Goal: Transaction & Acquisition: Purchase product/service

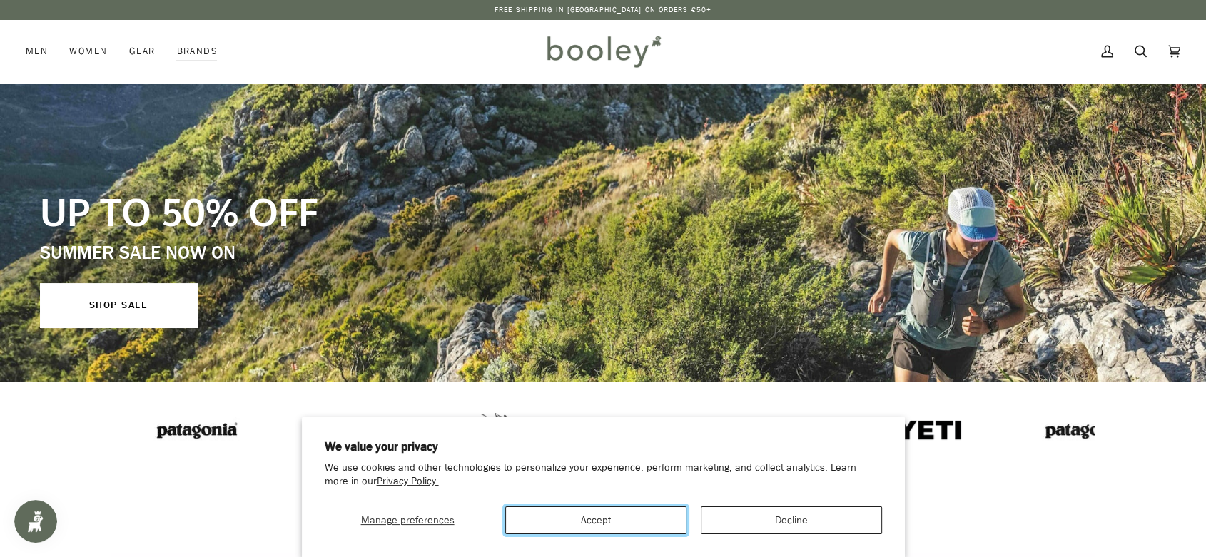
click at [665, 316] on button "Accept" at bounding box center [595, 520] width 181 height 28
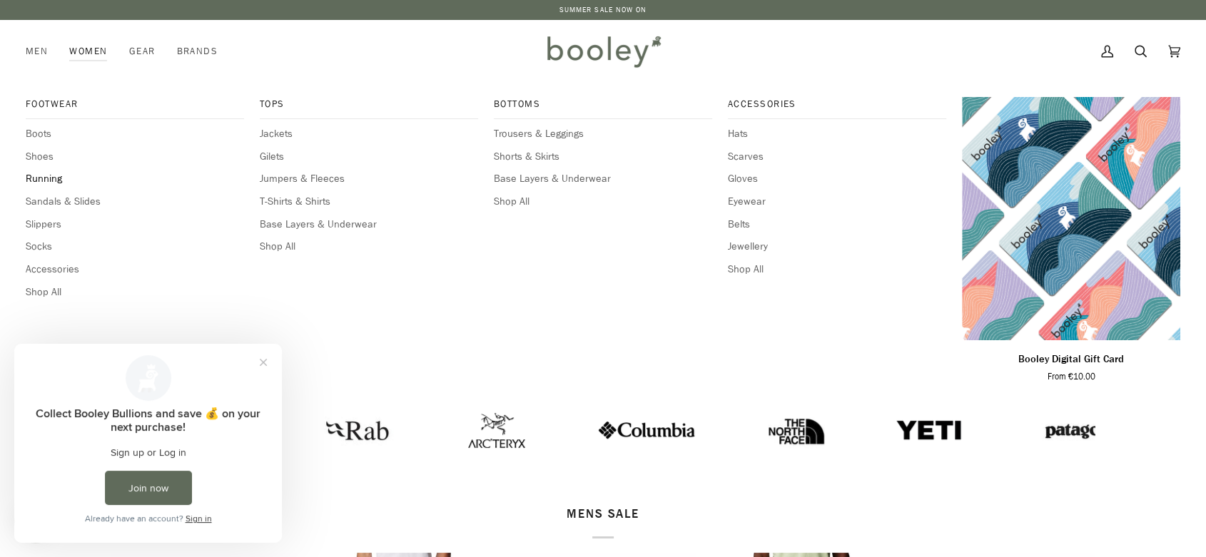
click at [27, 177] on span "Running" at bounding box center [135, 179] width 218 height 16
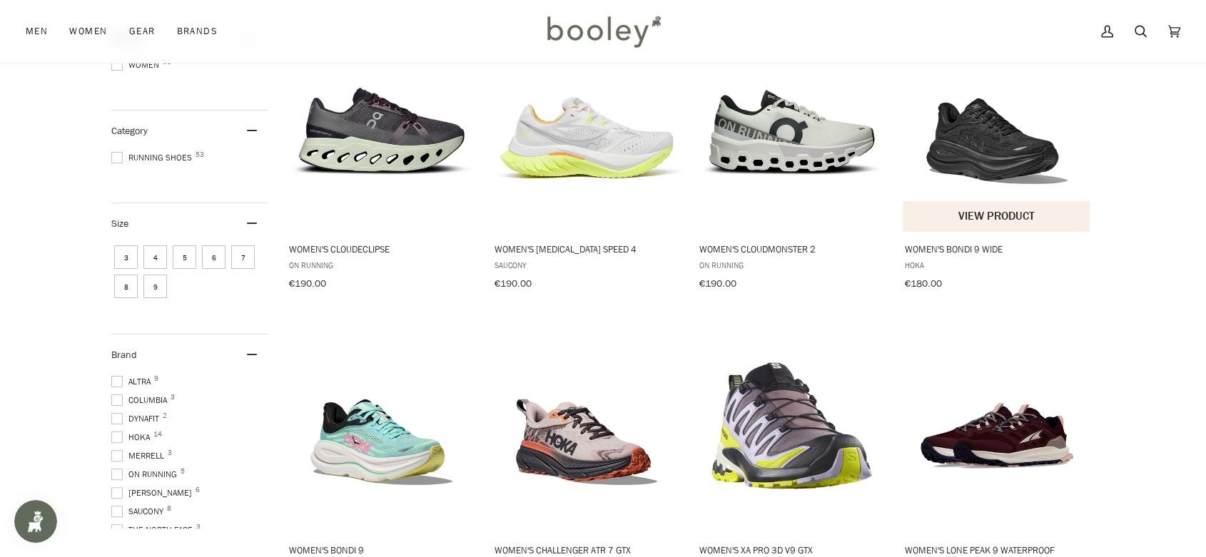
scroll to position [475, 0]
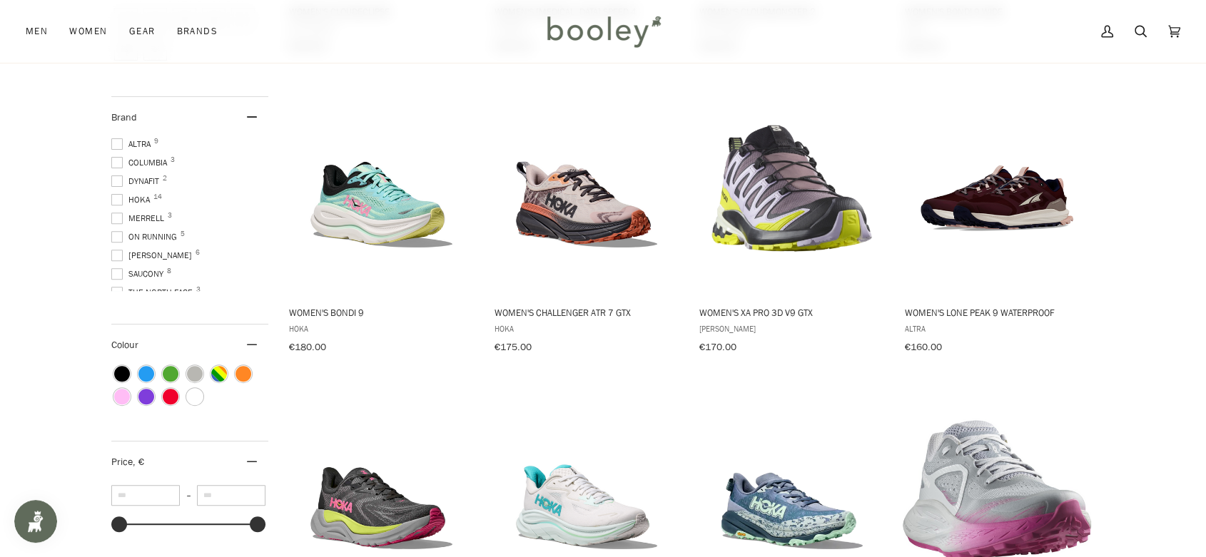
drag, startPoint x: 1043, startPoint y: 203, endPoint x: 1119, endPoint y: 330, distance: 148.2
click at [1119, 330] on div "Showing 53 results Showing 53 results for "Women's Running Shoes" Products 53 F…" at bounding box center [603, 530] width 1034 height 1666
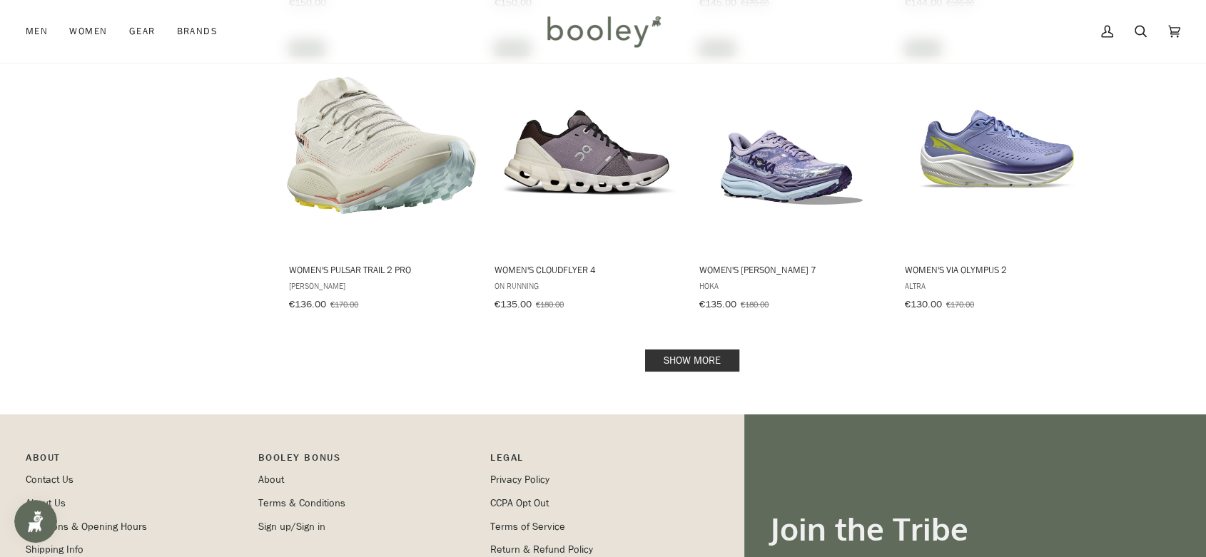
scroll to position [1427, 0]
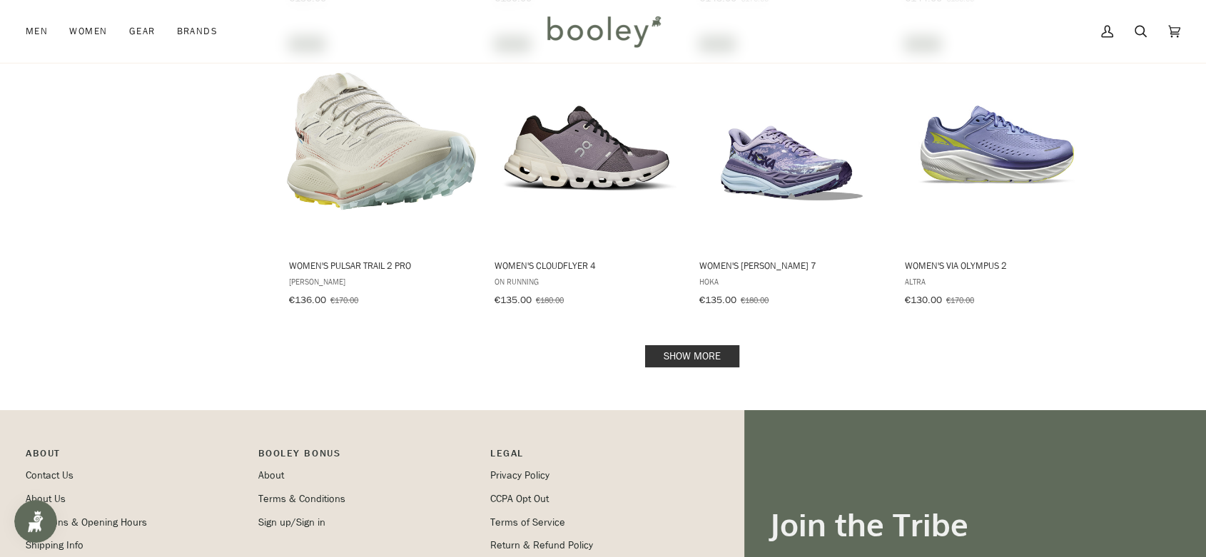
click at [679, 347] on link "Show more" at bounding box center [692, 356] width 94 height 22
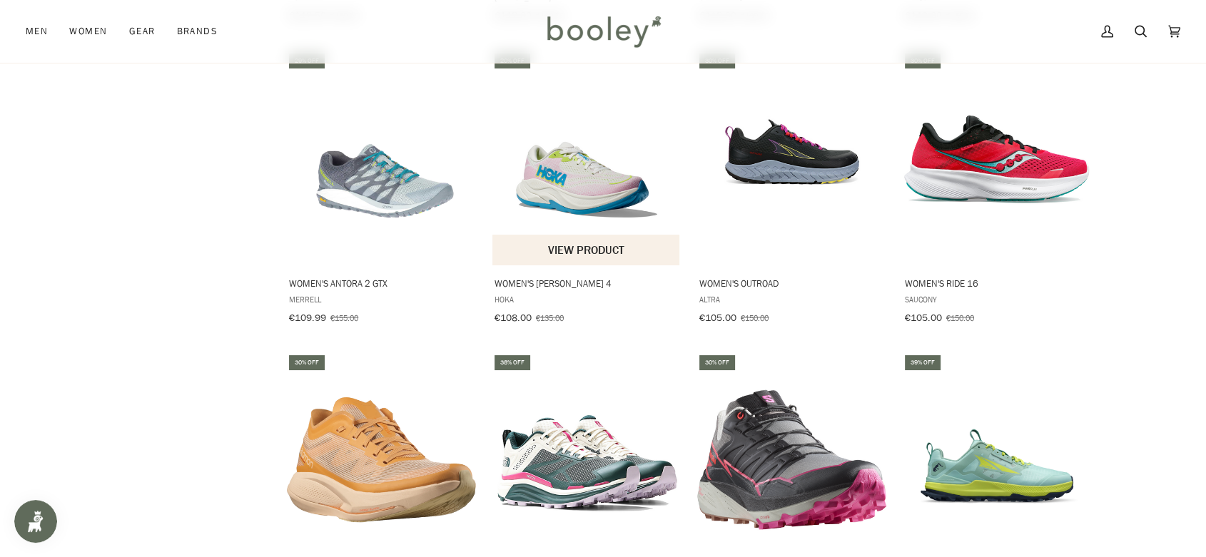
scroll to position [2853, 0]
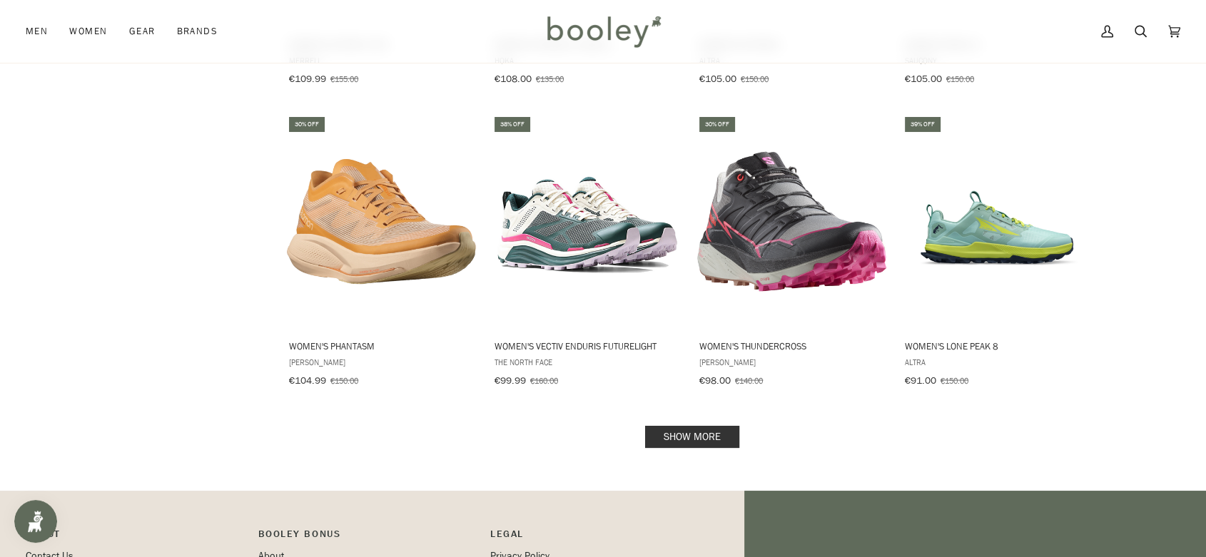
click at [699, 426] on link "Show more" at bounding box center [692, 437] width 94 height 22
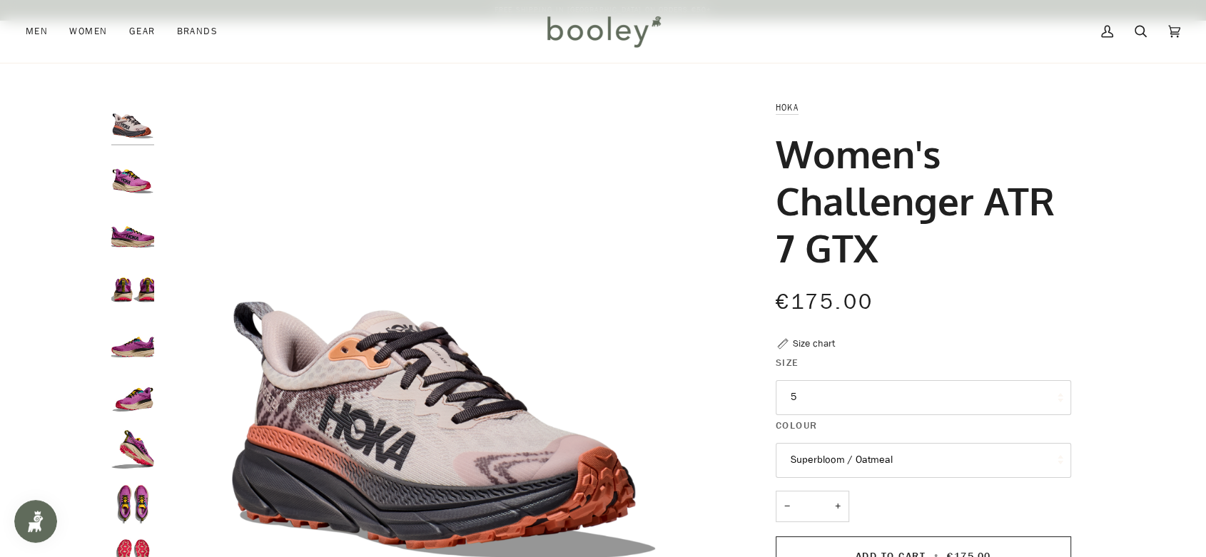
scroll to position [475, 0]
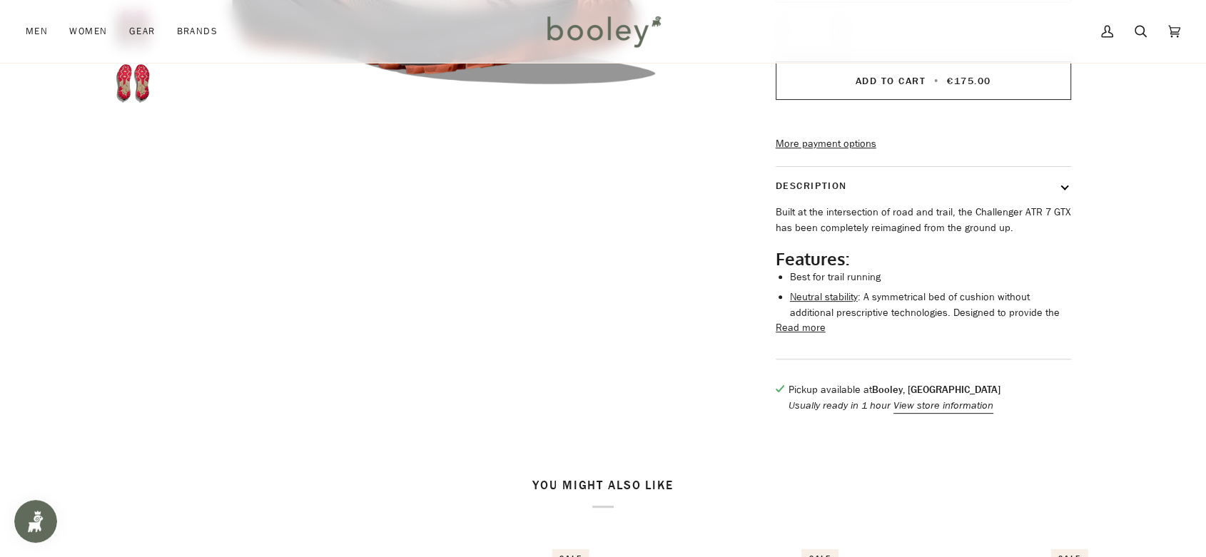
click at [797, 336] on button "Read more" at bounding box center [800, 328] width 50 height 16
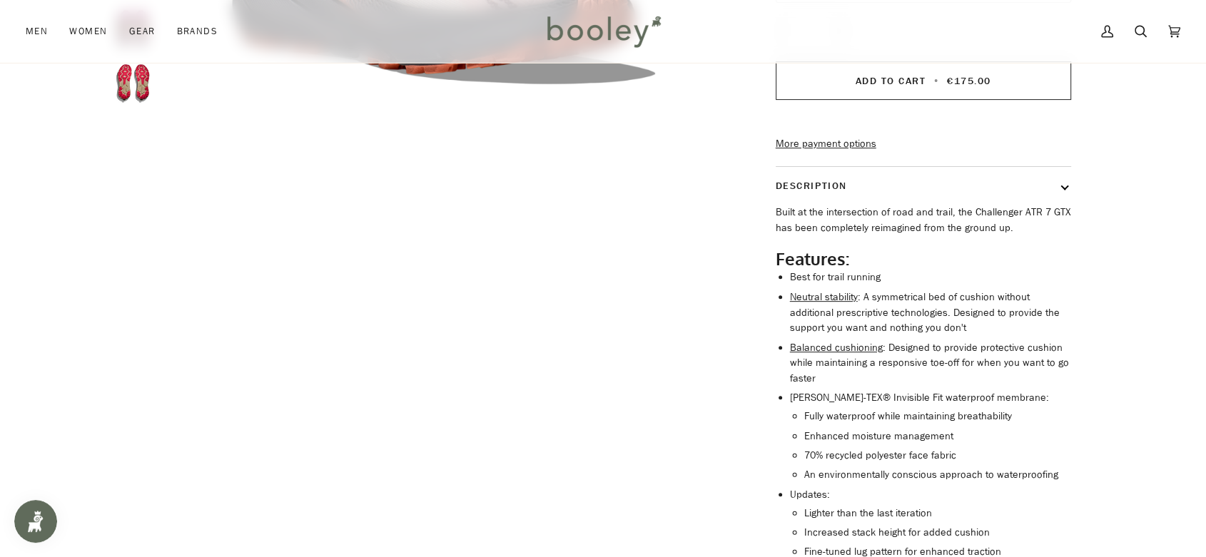
scroll to position [238, 0]
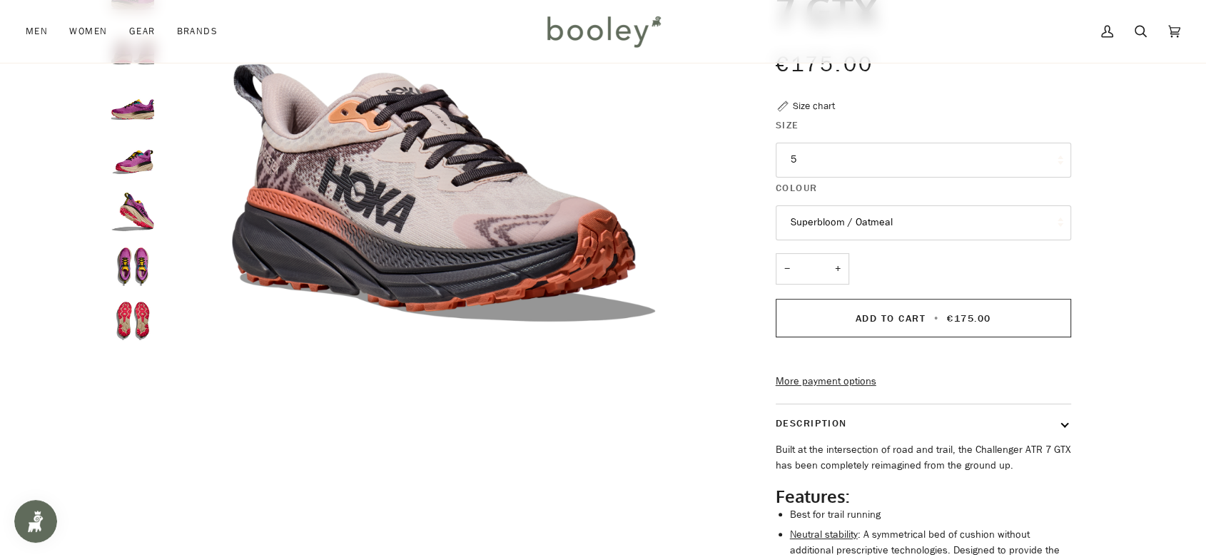
click at [135, 117] on img "Hoka Women's Challenger ATR 7 GTX Superbloom / Oatmeal - Booley Galway" at bounding box center [132, 102] width 43 height 43
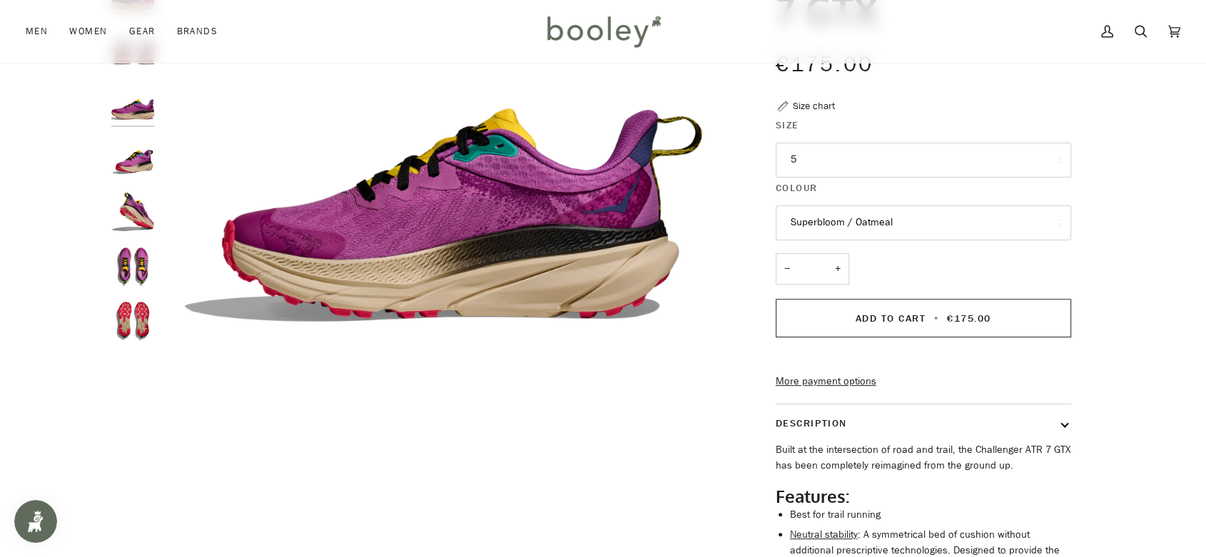
click at [136, 141] on img "Hoka Women's Challenger ATR 7 GTX Superbloom / Oatmeal - Booley Galway" at bounding box center [132, 157] width 43 height 43
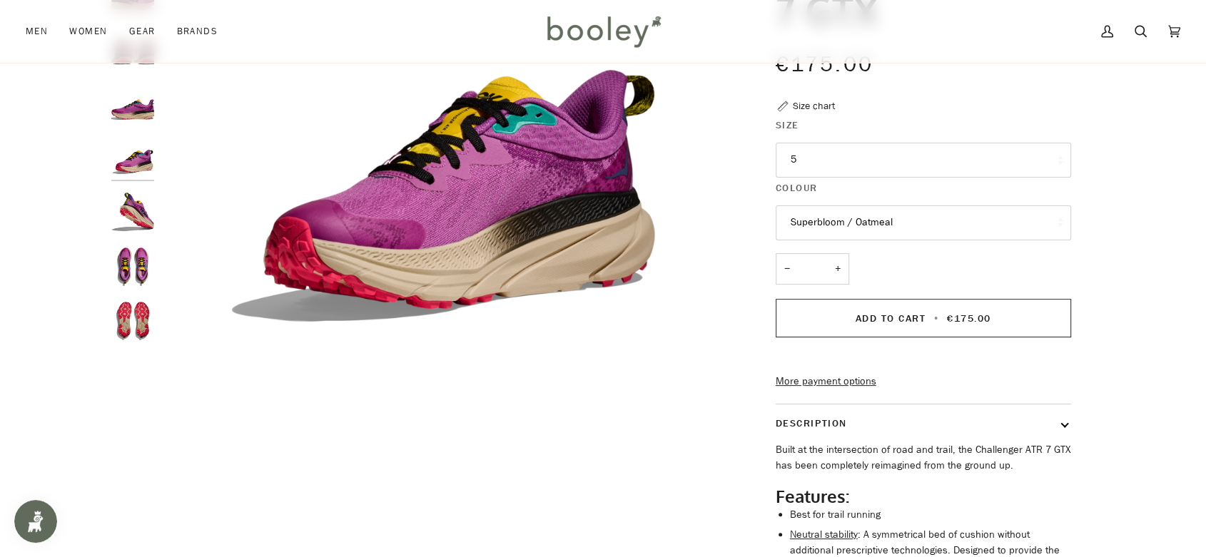
click at [136, 200] on img "Hoka Women's Challenger ATR 7 GTX Superbloom / Oatmeal - Booley Galway" at bounding box center [132, 211] width 43 height 43
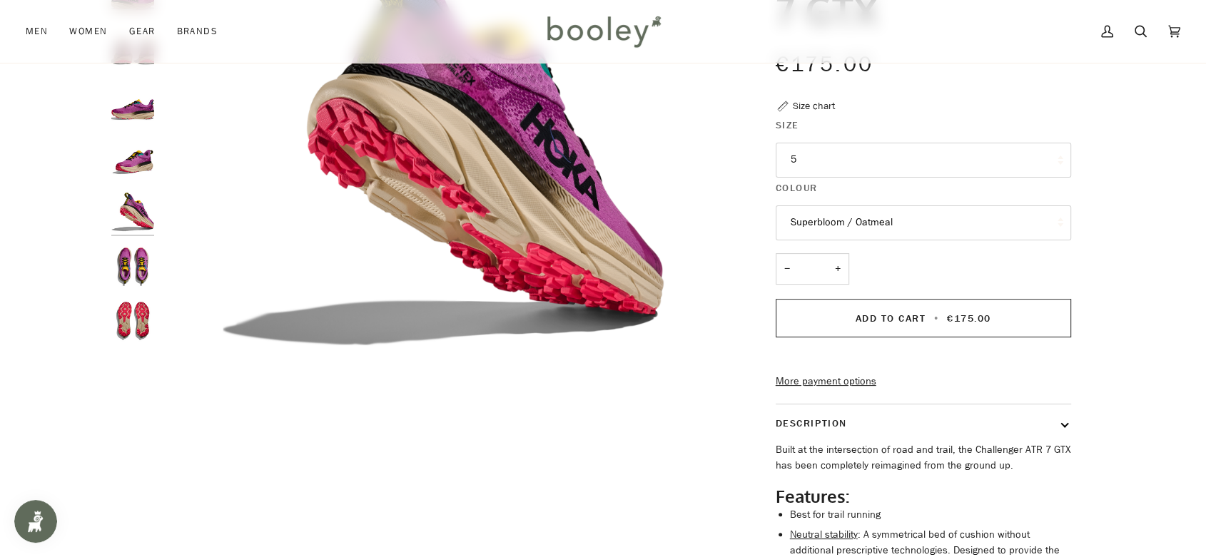
click at [882, 246] on div "Size 5 4.5 5 5.5 6 6.5" at bounding box center [922, 186] width 295 height 136
click at [887, 225] on button "Superbloom / Oatmeal" at bounding box center [922, 222] width 295 height 35
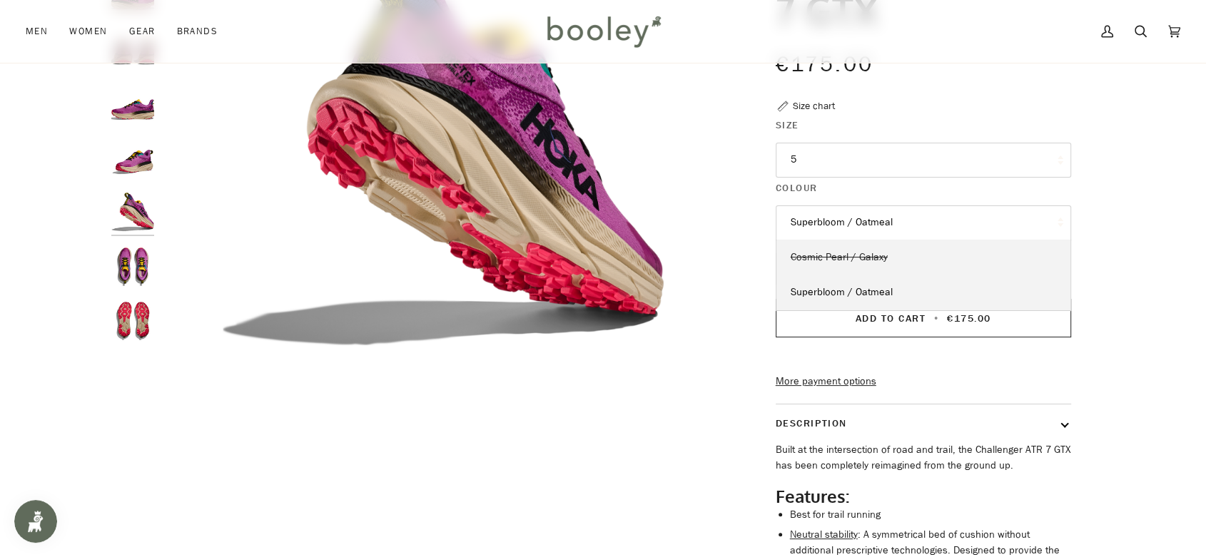
click at [886, 259] on link "Cosmic Pearl / Galaxy" at bounding box center [923, 258] width 294 height 36
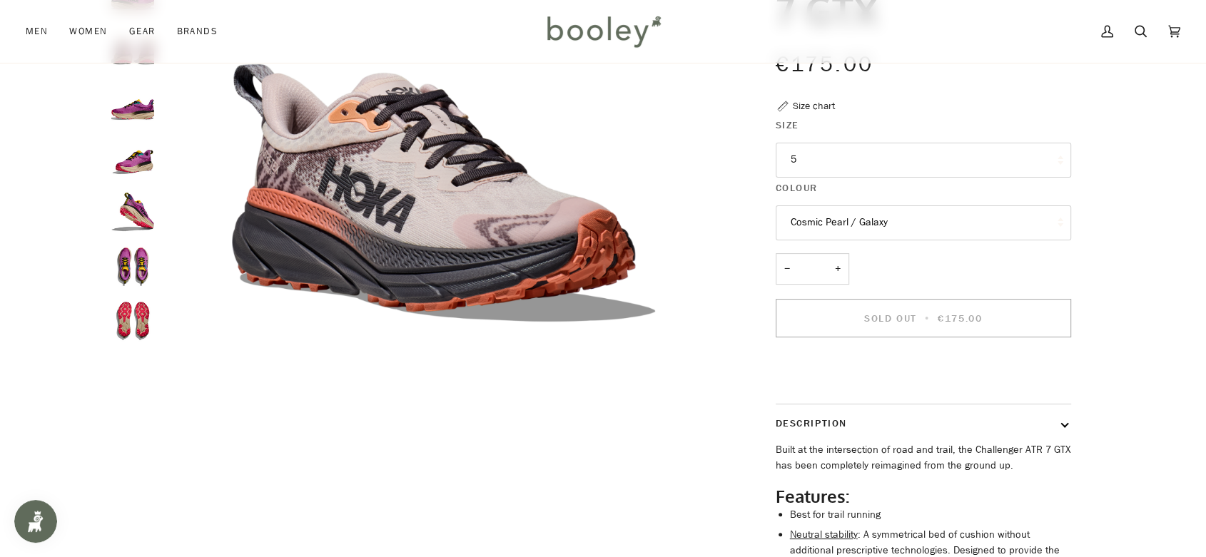
click at [883, 169] on button "5" at bounding box center [922, 160] width 295 height 35
click at [835, 146] on button "5" at bounding box center [922, 160] width 295 height 35
click at [811, 168] on button "5" at bounding box center [922, 160] width 295 height 35
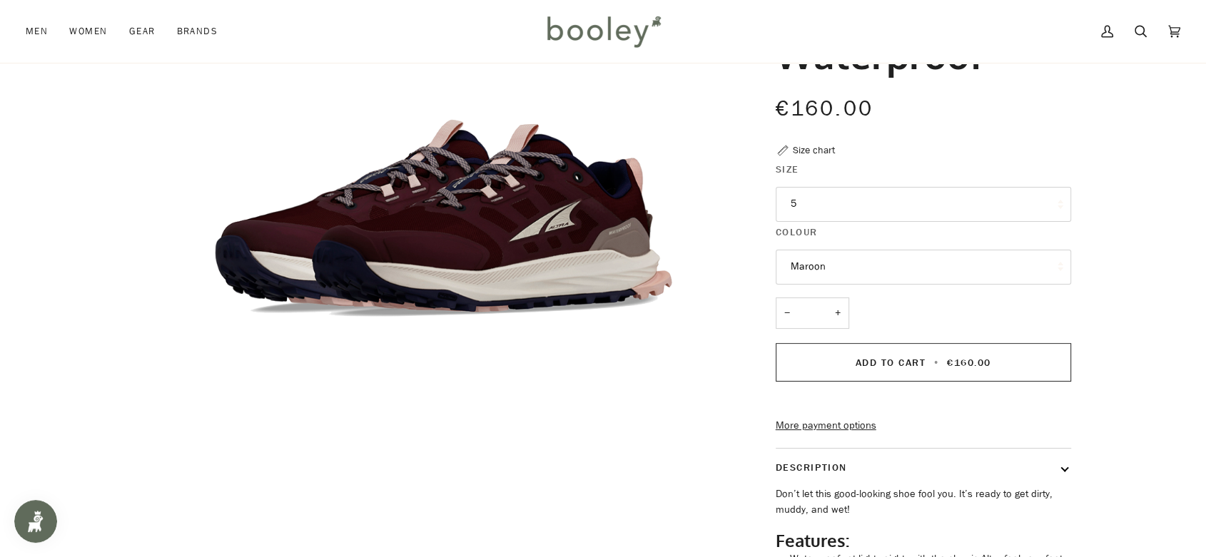
scroll to position [238, 0]
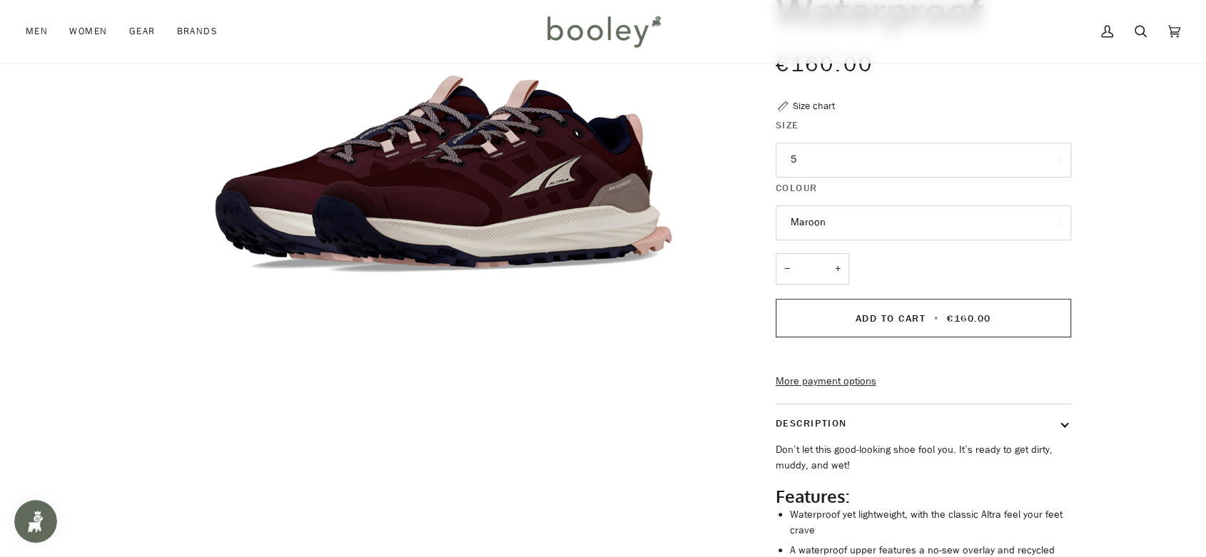
click at [844, 158] on button "5" at bounding box center [922, 160] width 295 height 35
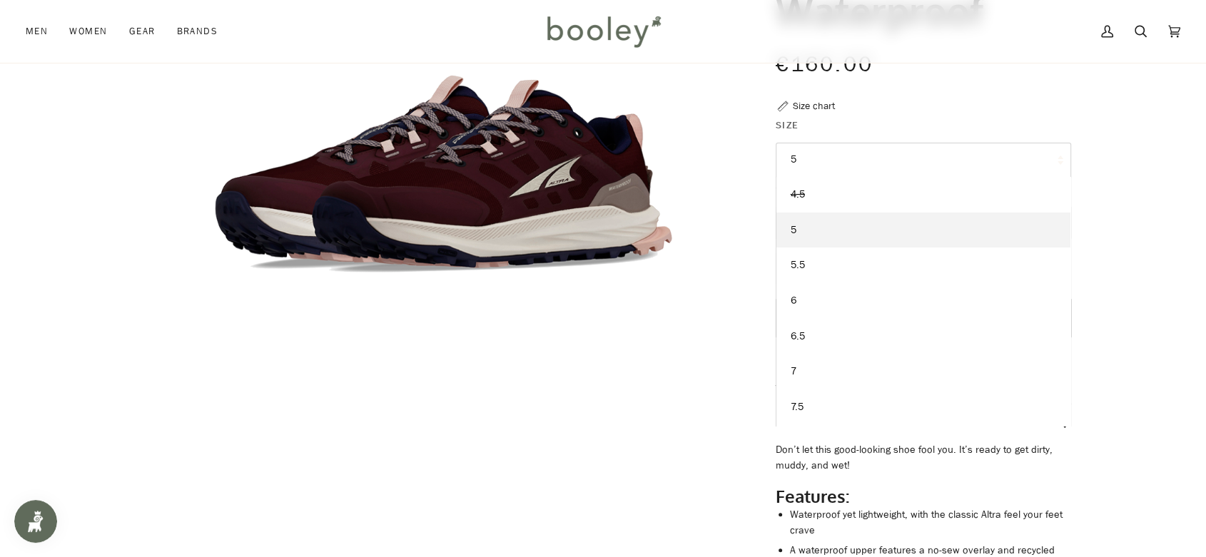
click at [844, 158] on button "5" at bounding box center [922, 160] width 295 height 35
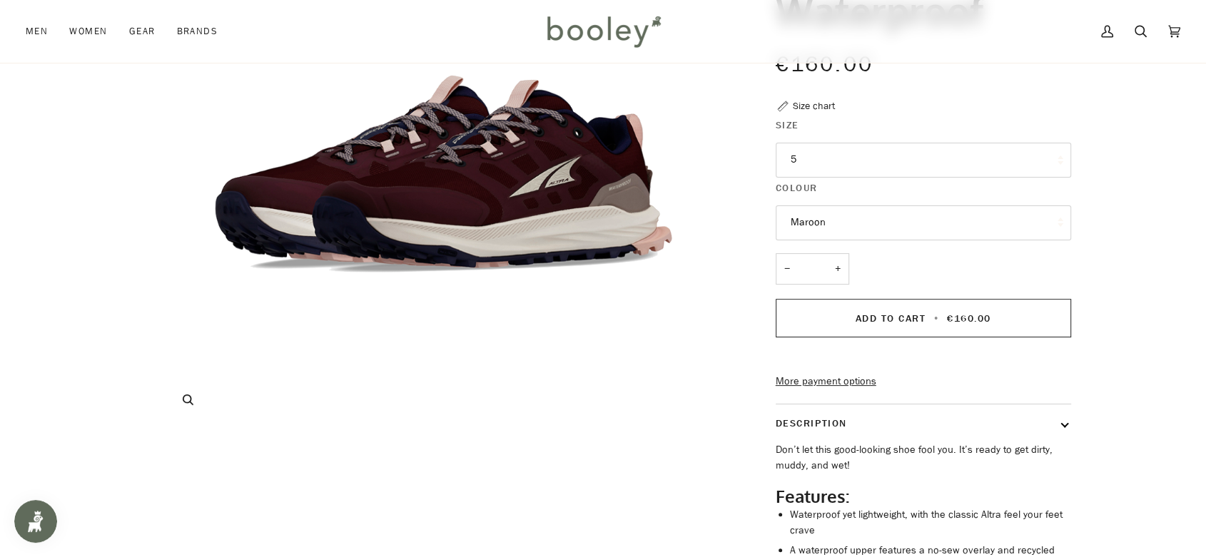
click at [596, 213] on img "Women's Lone Peak 9 Waterproof" at bounding box center [443, 144] width 564 height 564
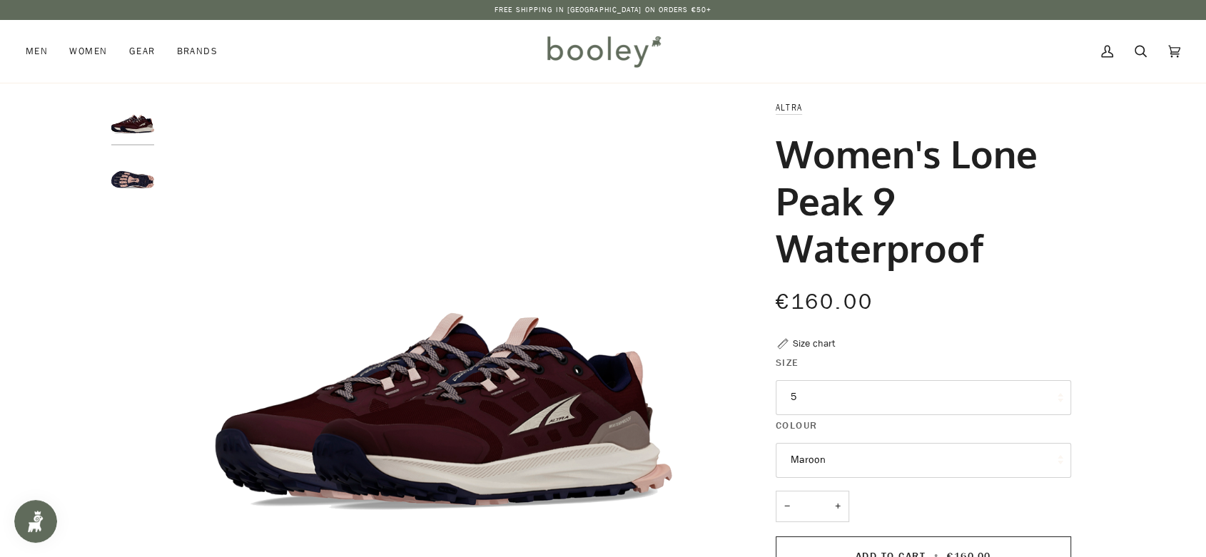
click at [153, 181] on img "Women's Lone Peak 9 Waterproof" at bounding box center [132, 176] width 43 height 43
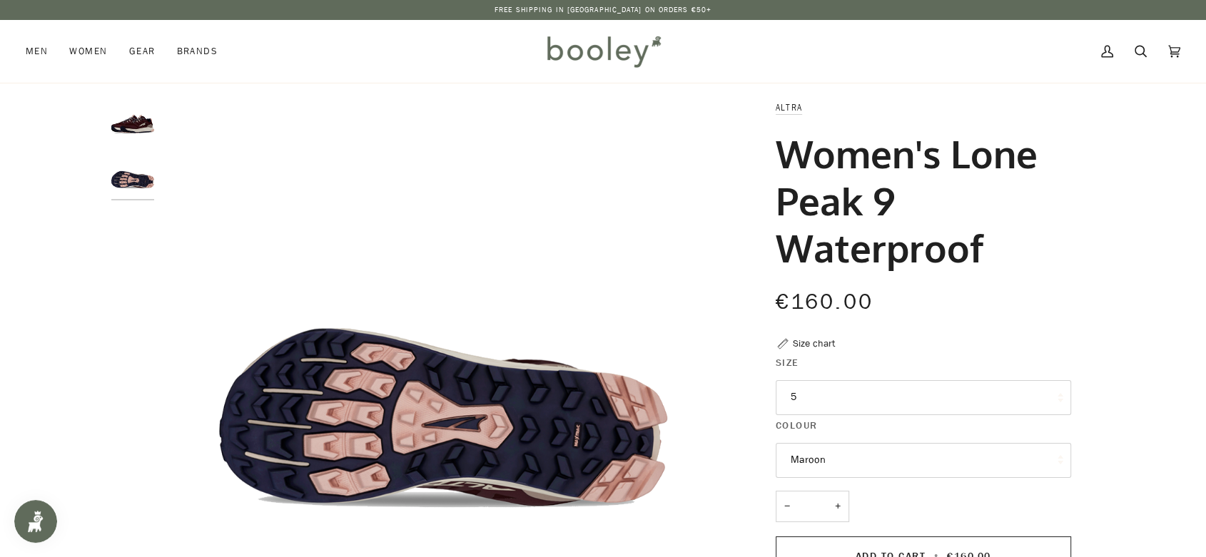
click at [136, 123] on img "Women's Lone Peak 9 Waterproof" at bounding box center [132, 121] width 43 height 43
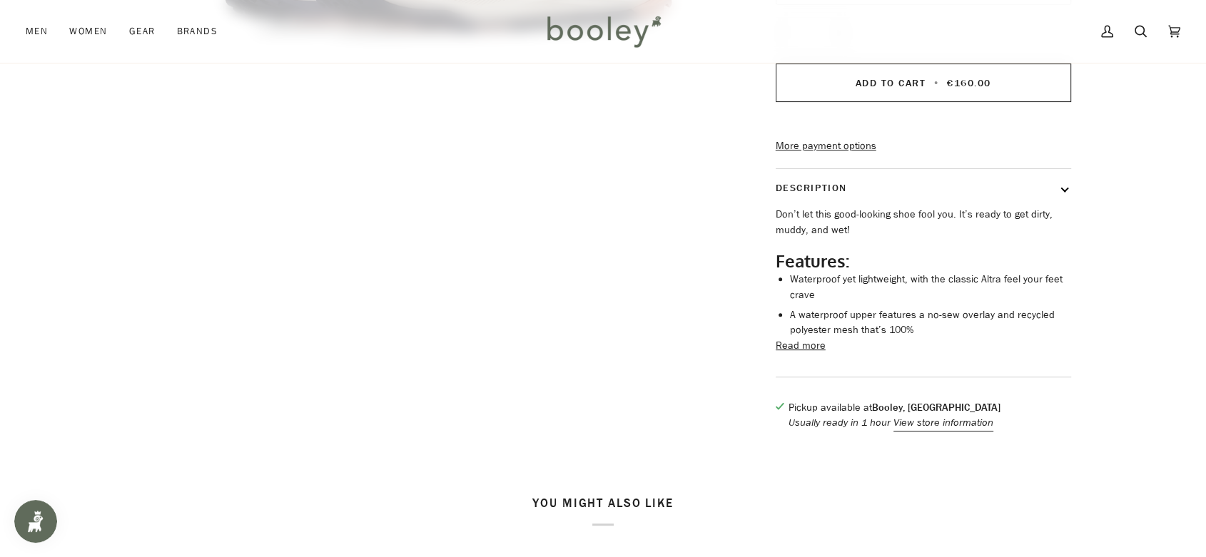
scroll to position [475, 0]
click at [810, 352] on button "Read more" at bounding box center [800, 344] width 50 height 16
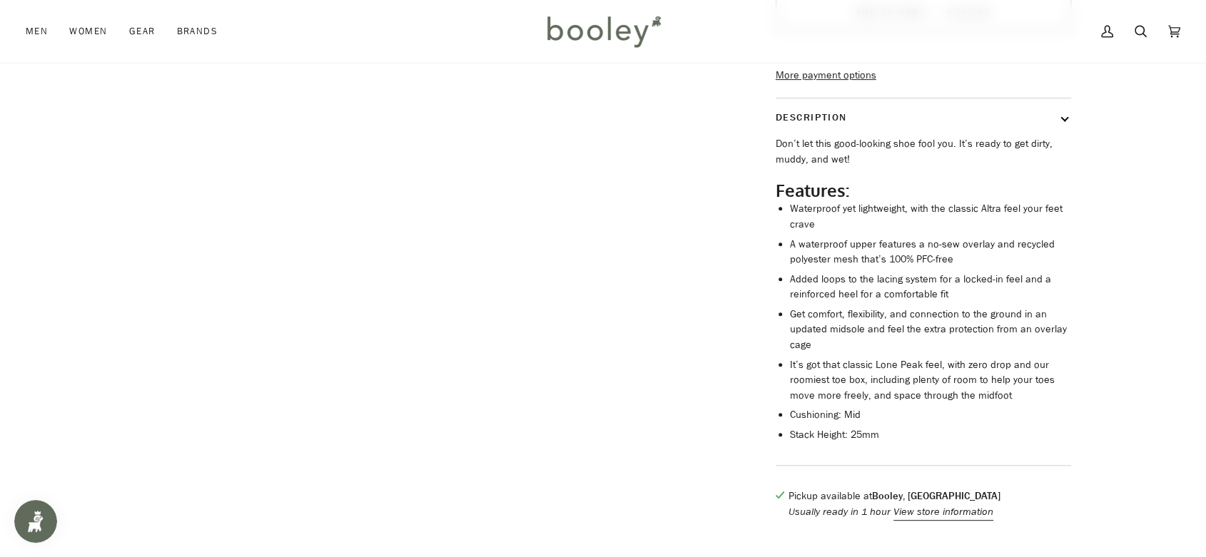
scroll to position [238, 0]
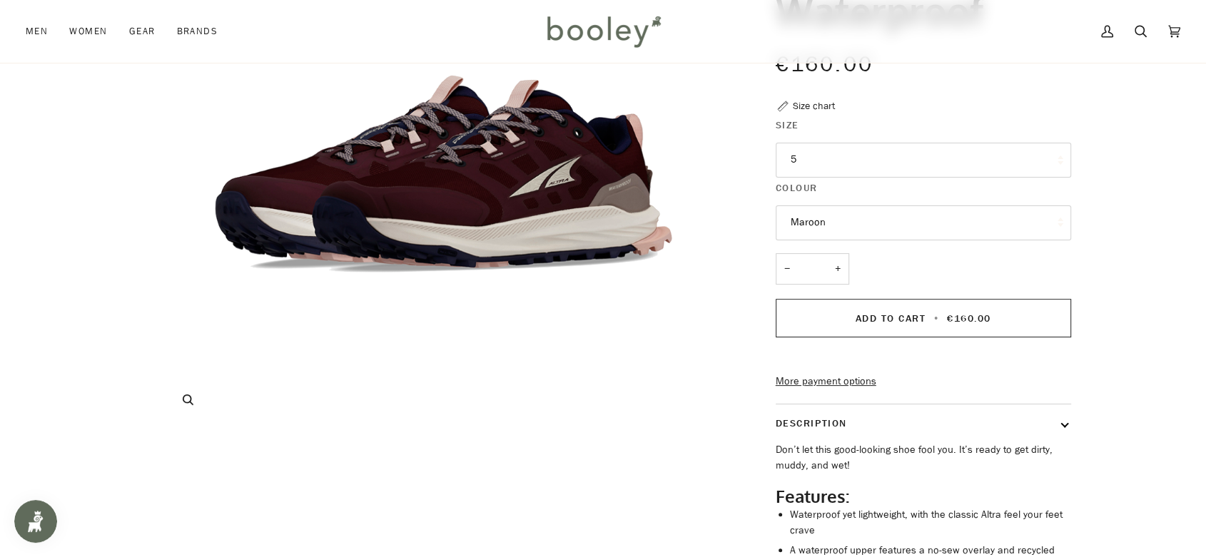
click at [483, 227] on img "Women's Lone Peak 9 Waterproof" at bounding box center [443, 144] width 564 height 564
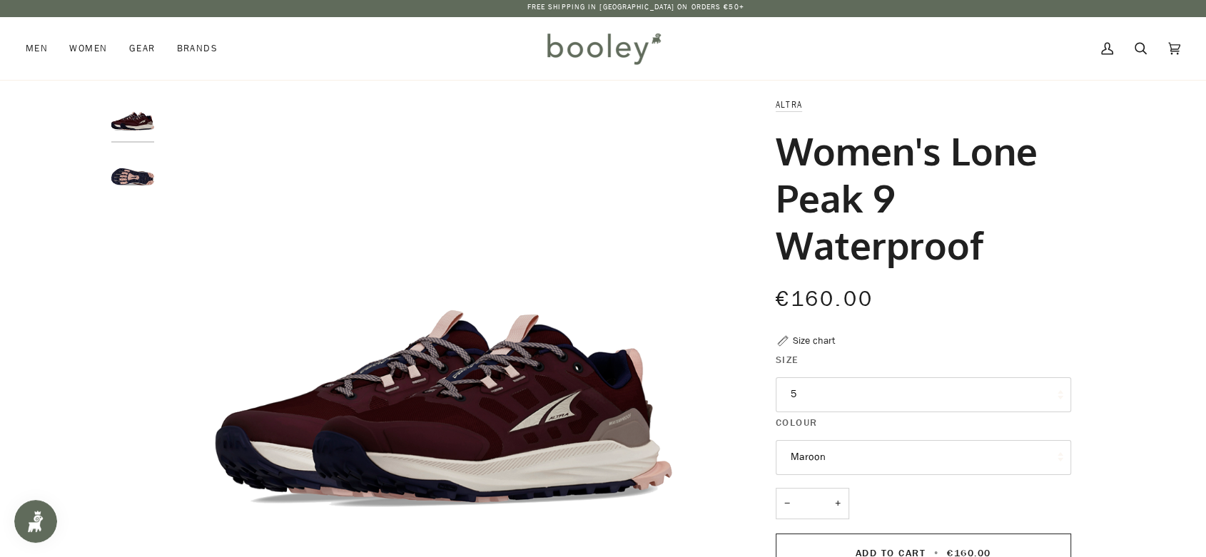
scroll to position [0, 0]
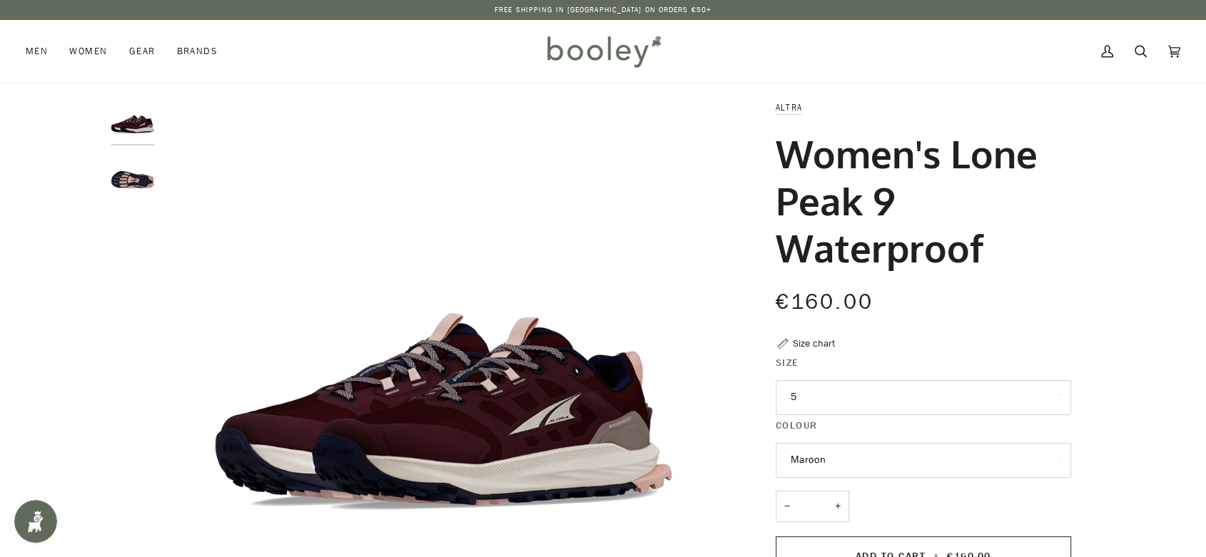
click at [149, 164] on img "Women's Lone Peak 9 Waterproof" at bounding box center [132, 176] width 43 height 43
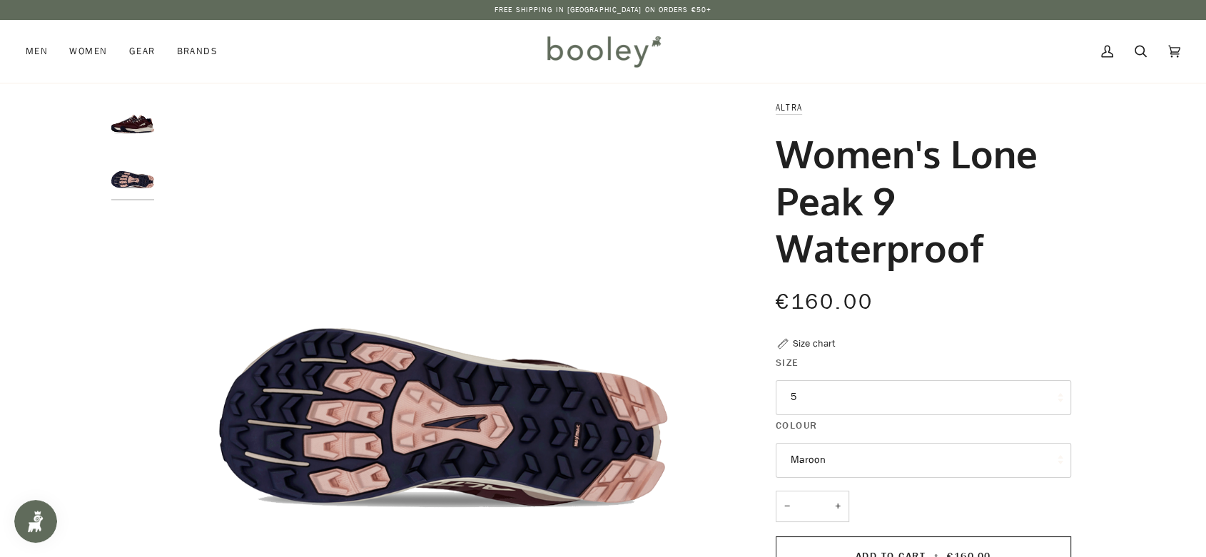
click at [136, 124] on img "Women's Lone Peak 9 Waterproof" at bounding box center [132, 121] width 43 height 43
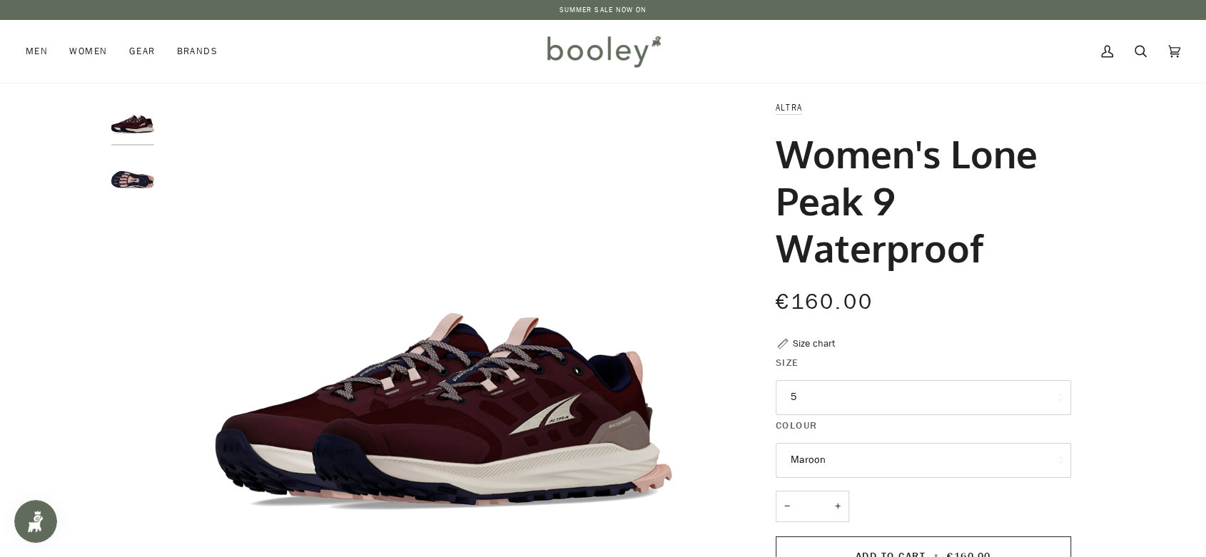
click at [877, 211] on h1 "Women's Lone Peak 9 Waterproof" at bounding box center [917, 200] width 285 height 141
drag, startPoint x: 778, startPoint y: 142, endPoint x: 891, endPoint y: 198, distance: 126.0
click at [891, 198] on h1 "Women's Lone Peak 9 Waterproof" at bounding box center [917, 200] width 285 height 141
copy h1 "Women's Lone Peak 9"
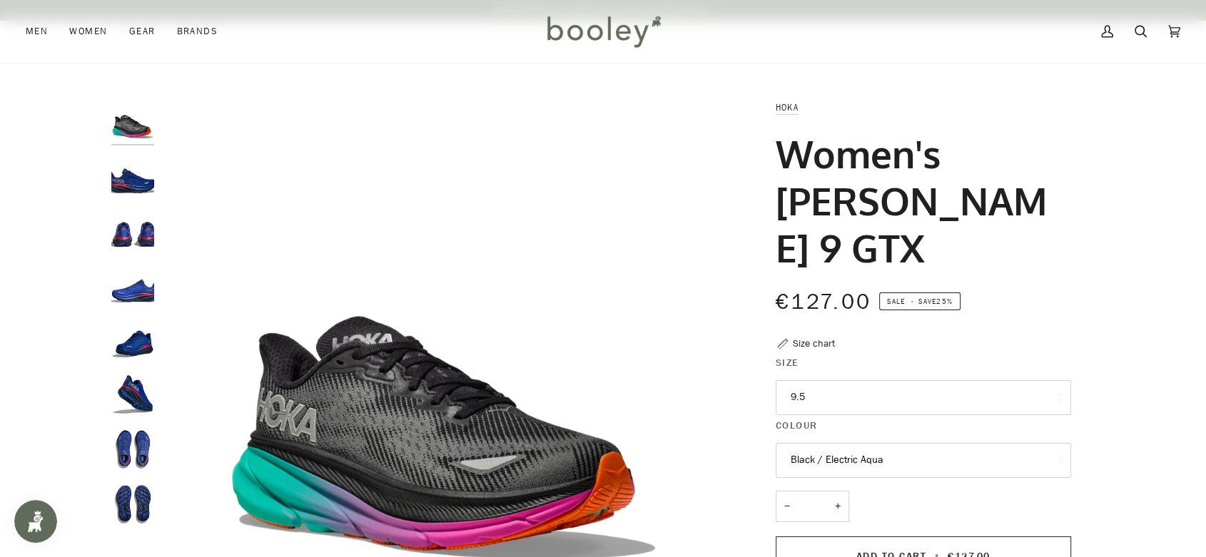
scroll to position [238, 0]
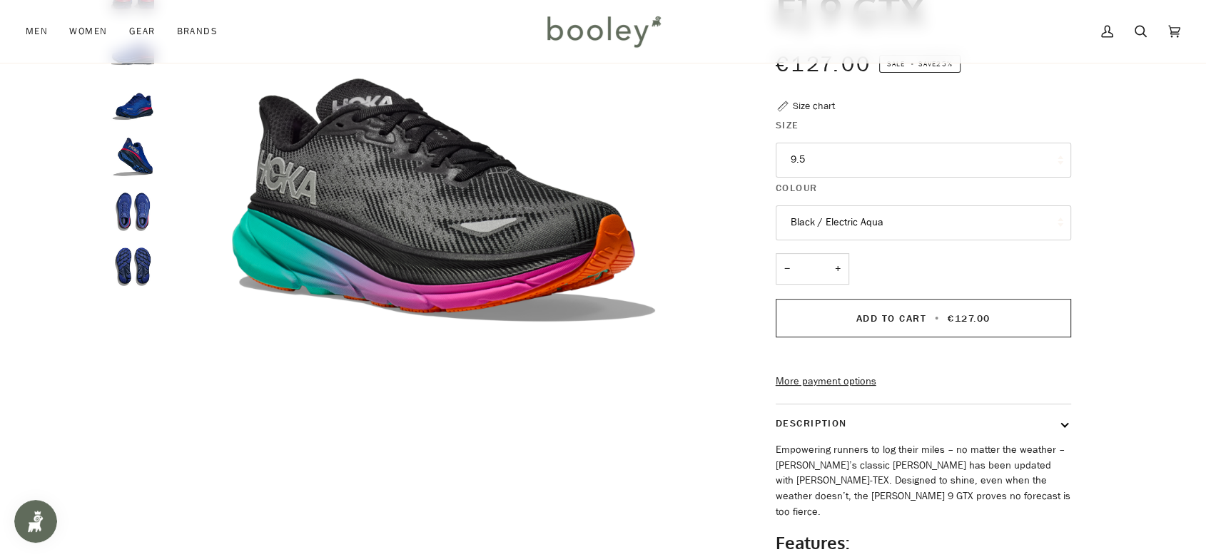
click at [808, 205] on button "Black / Electric Aqua" at bounding box center [922, 222] width 295 height 35
click at [852, 118] on legend "Size" at bounding box center [922, 129] width 295 height 22
click at [840, 143] on button "9.5" at bounding box center [922, 160] width 295 height 35
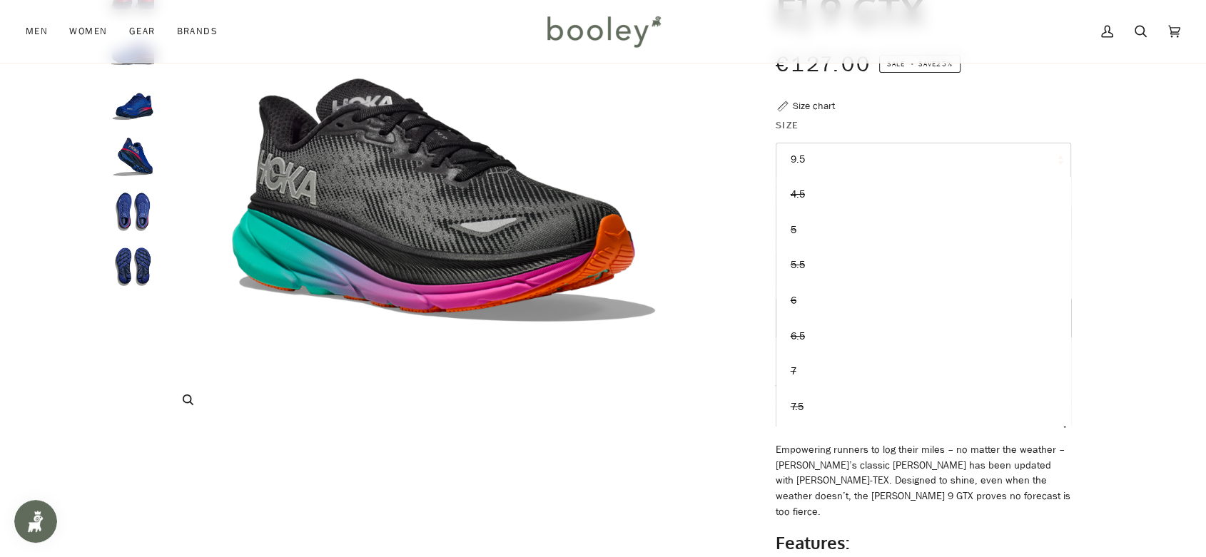
click at [688, 210] on img "Hoka Women's Clifton 9 GTX Black / Electric Aqua - Booley Galway" at bounding box center [443, 144] width 564 height 564
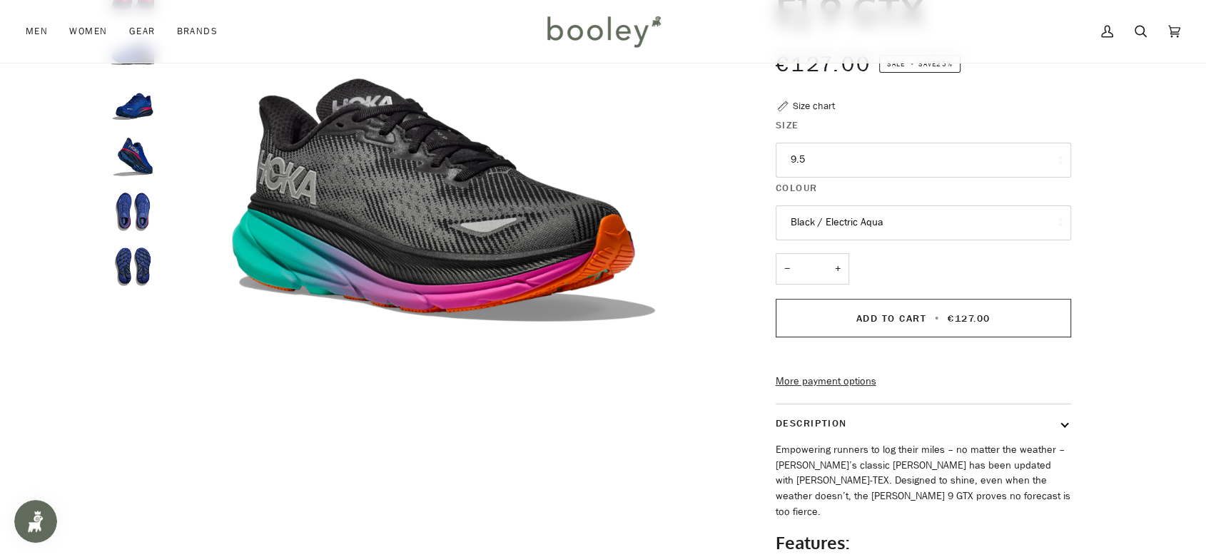
click at [854, 205] on button "Black / Electric Aqua" at bounding box center [922, 222] width 295 height 35
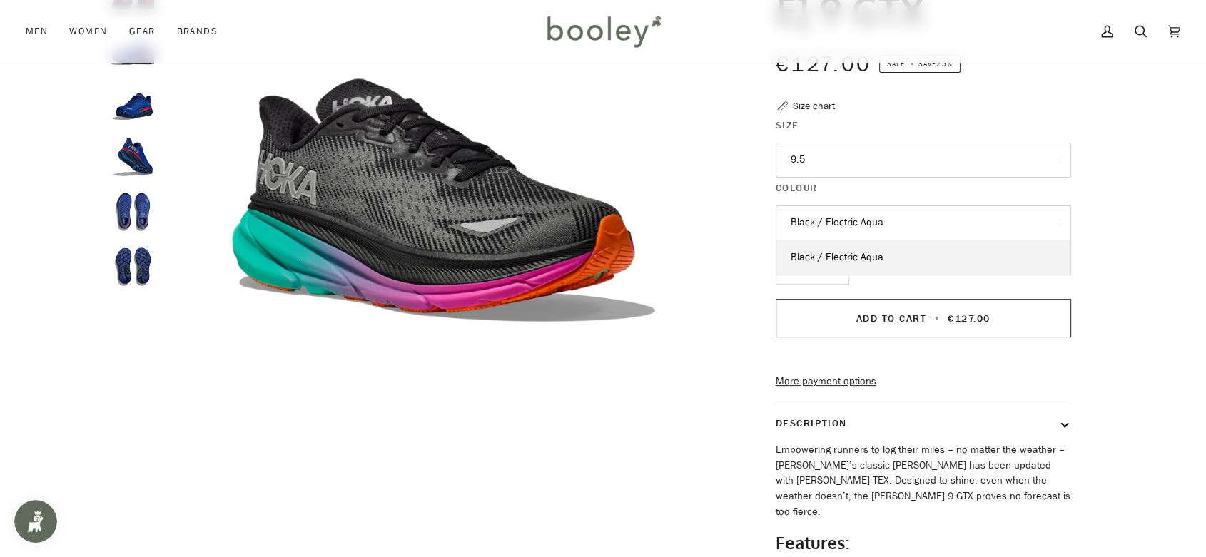
click at [863, 143] on button "9.5" at bounding box center [922, 160] width 295 height 35
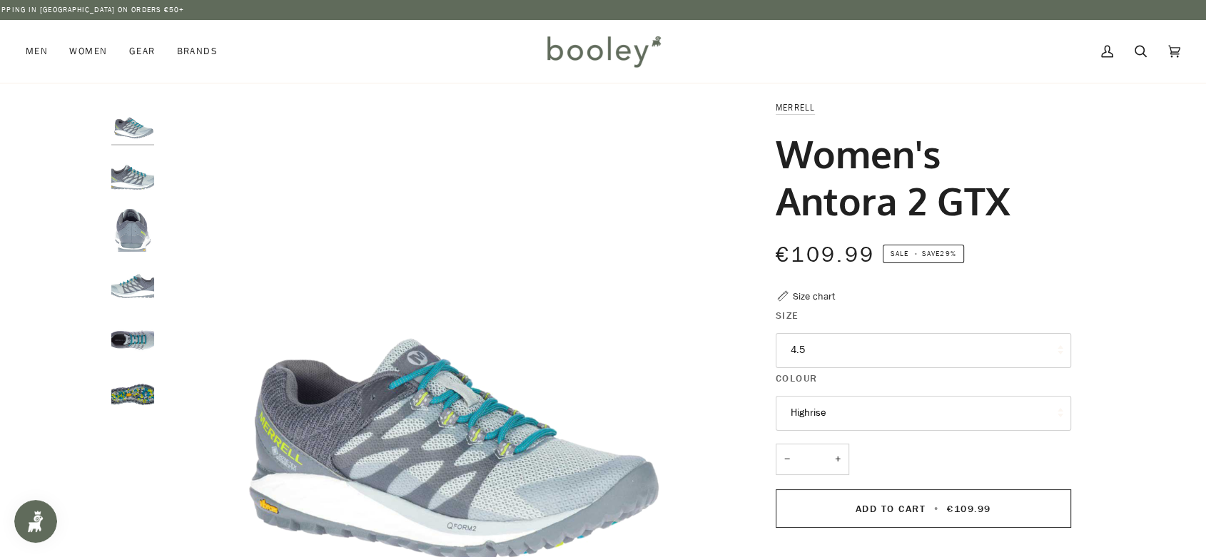
click at [144, 181] on img "Merrell Women's Antora 2 GTX Highrise - Booley Galway" at bounding box center [132, 176] width 43 height 43
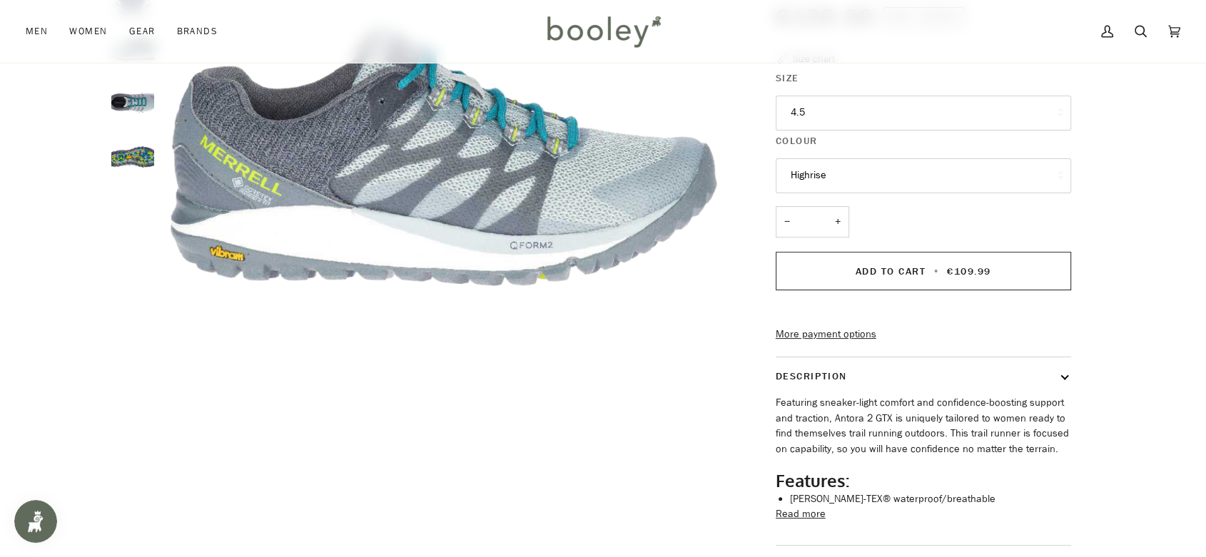
scroll to position [475, 0]
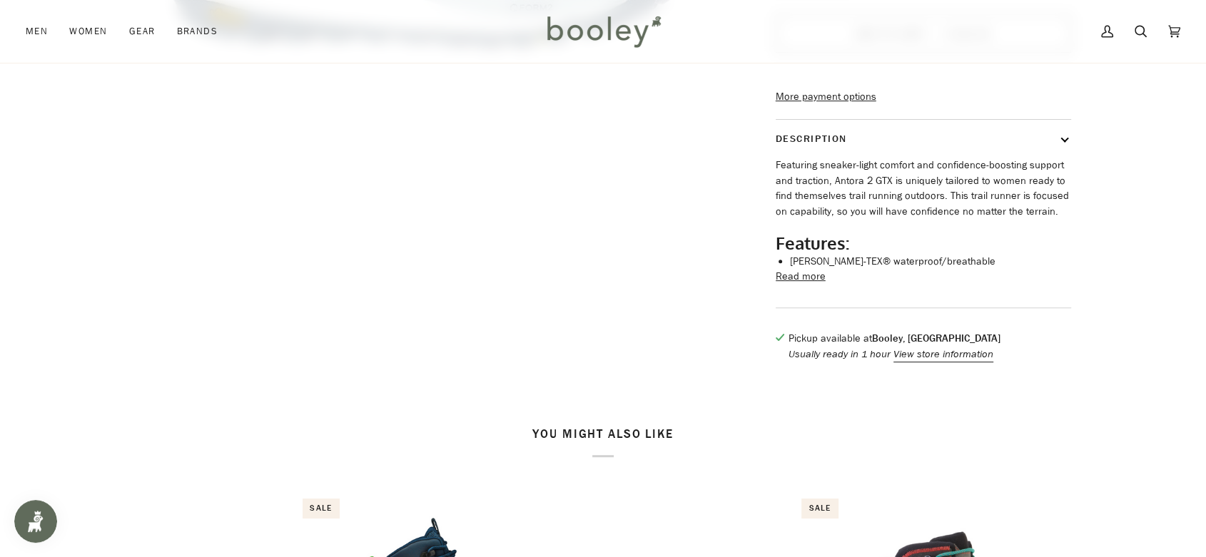
click at [822, 285] on button "Read more" at bounding box center [800, 277] width 50 height 16
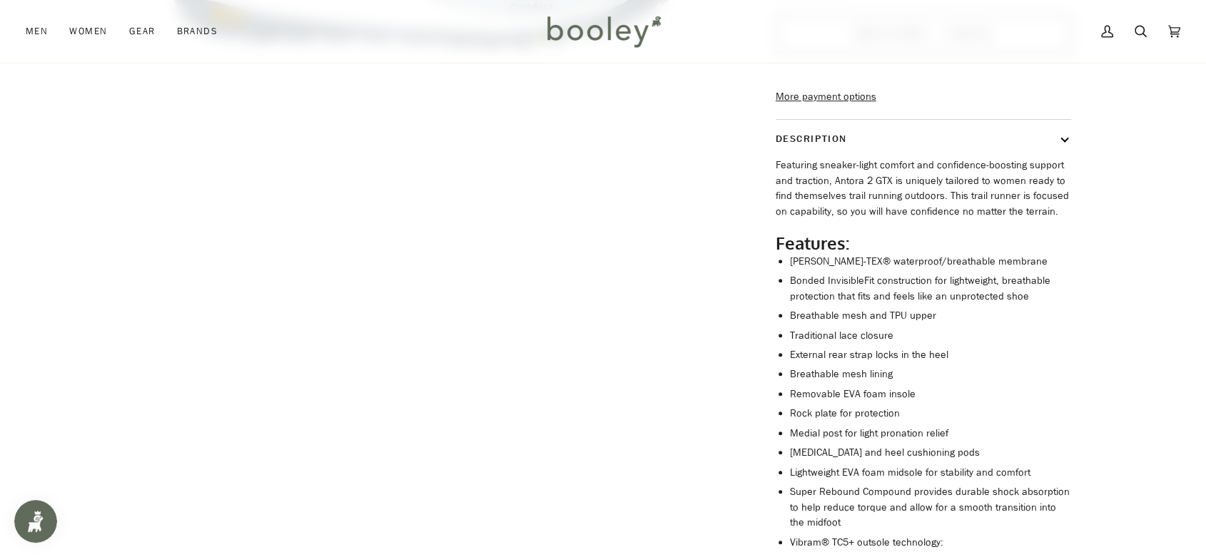
scroll to position [713, 0]
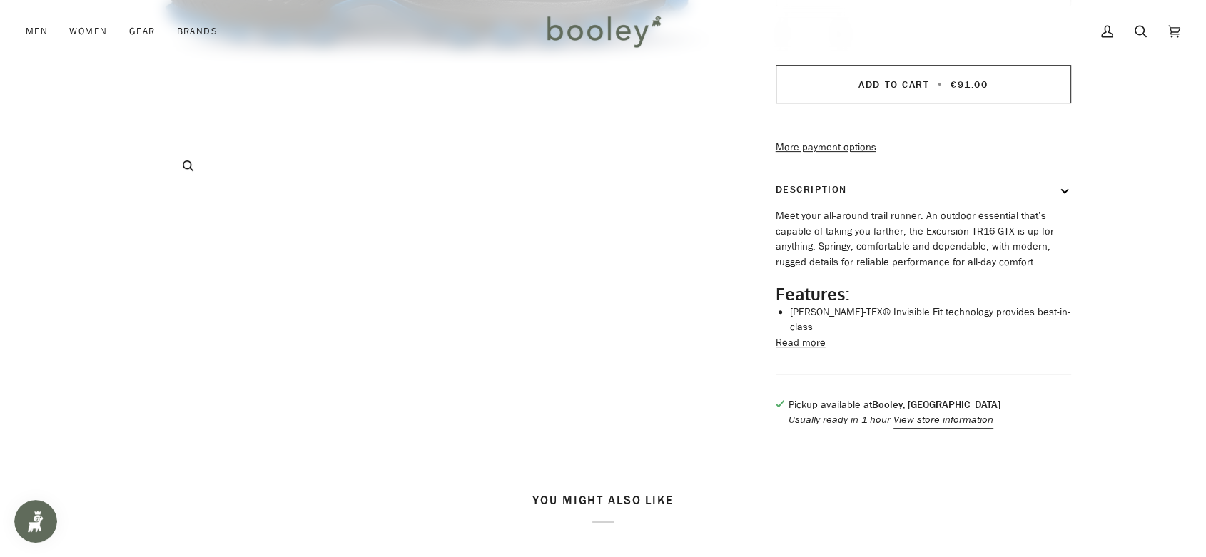
scroll to position [475, 0]
